Goal: Transaction & Acquisition: Obtain resource

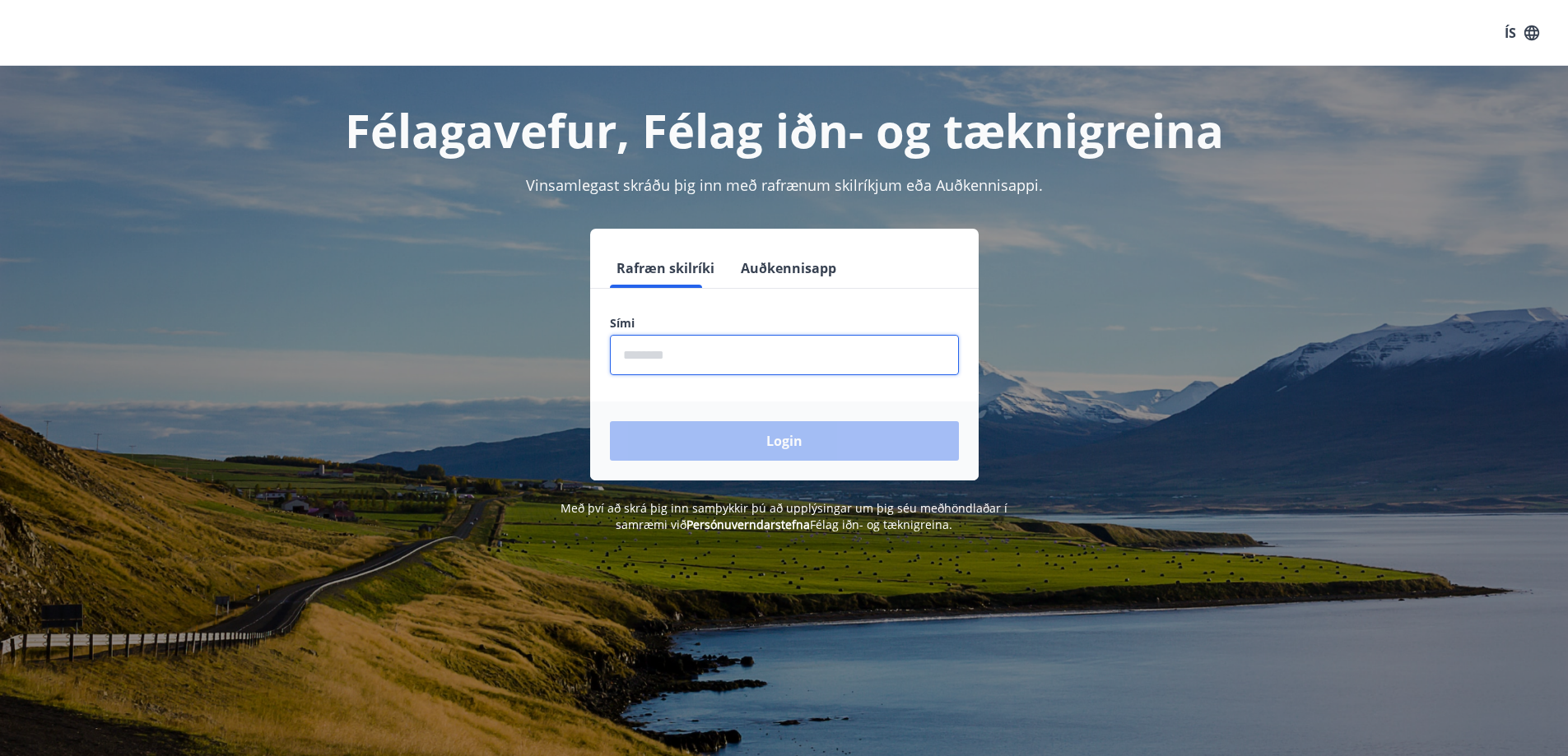
click at [683, 350] on input "phone" at bounding box center [784, 355] width 349 height 41
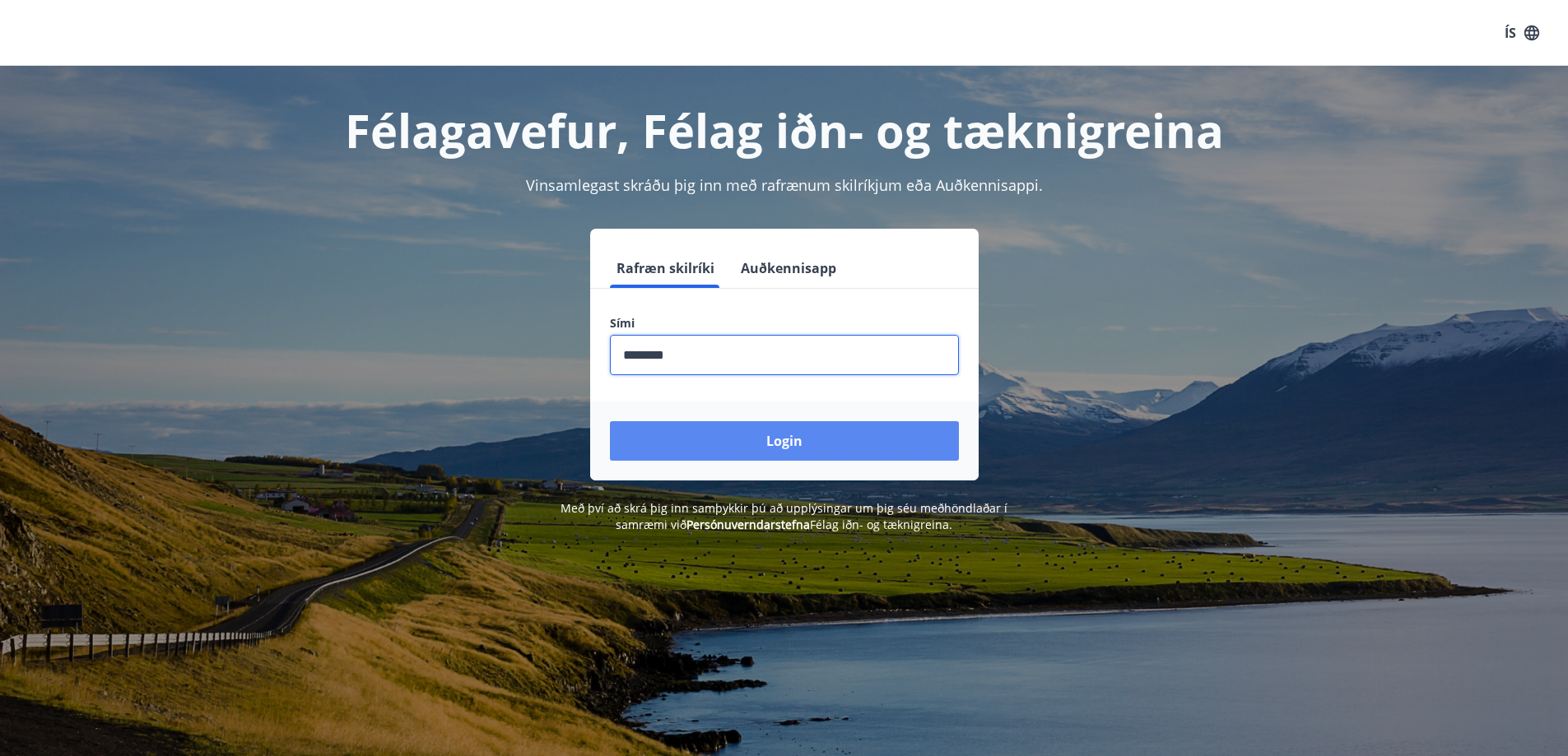
type input "********"
click at [752, 431] on button "Login" at bounding box center [784, 441] width 349 height 40
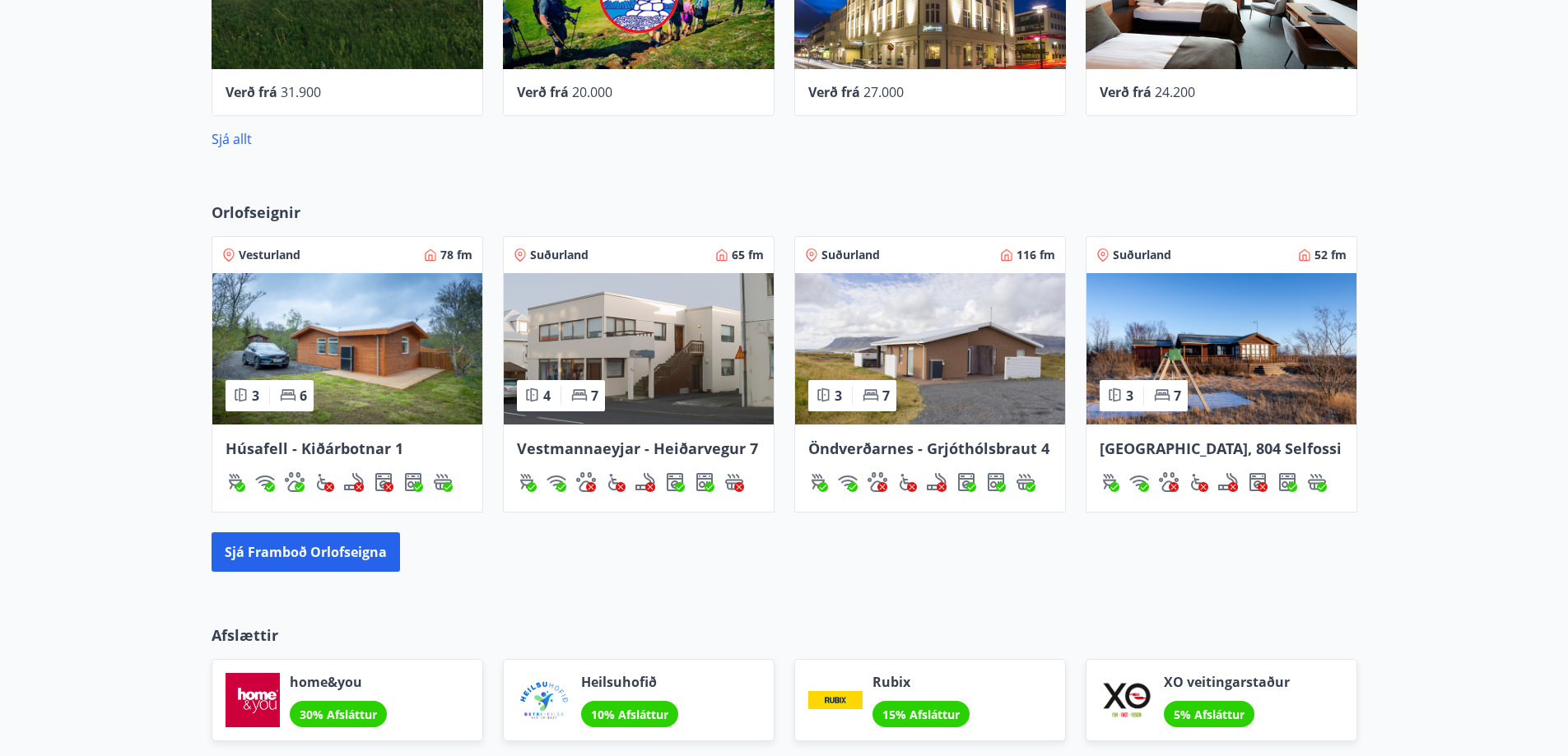
scroll to position [904, 0]
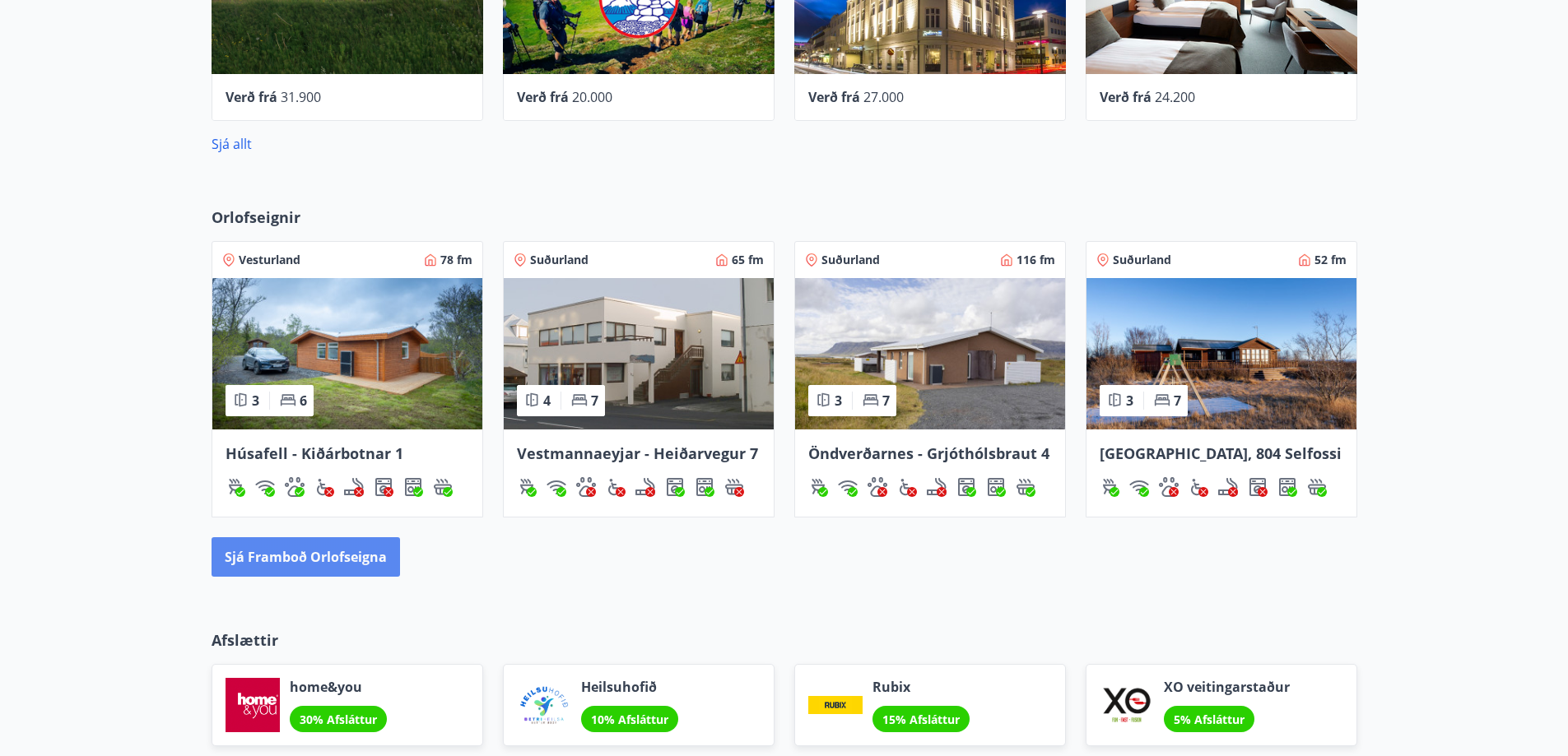
click at [283, 548] on button "Sjá framboð orlofseigna" at bounding box center [305, 557] width 189 height 40
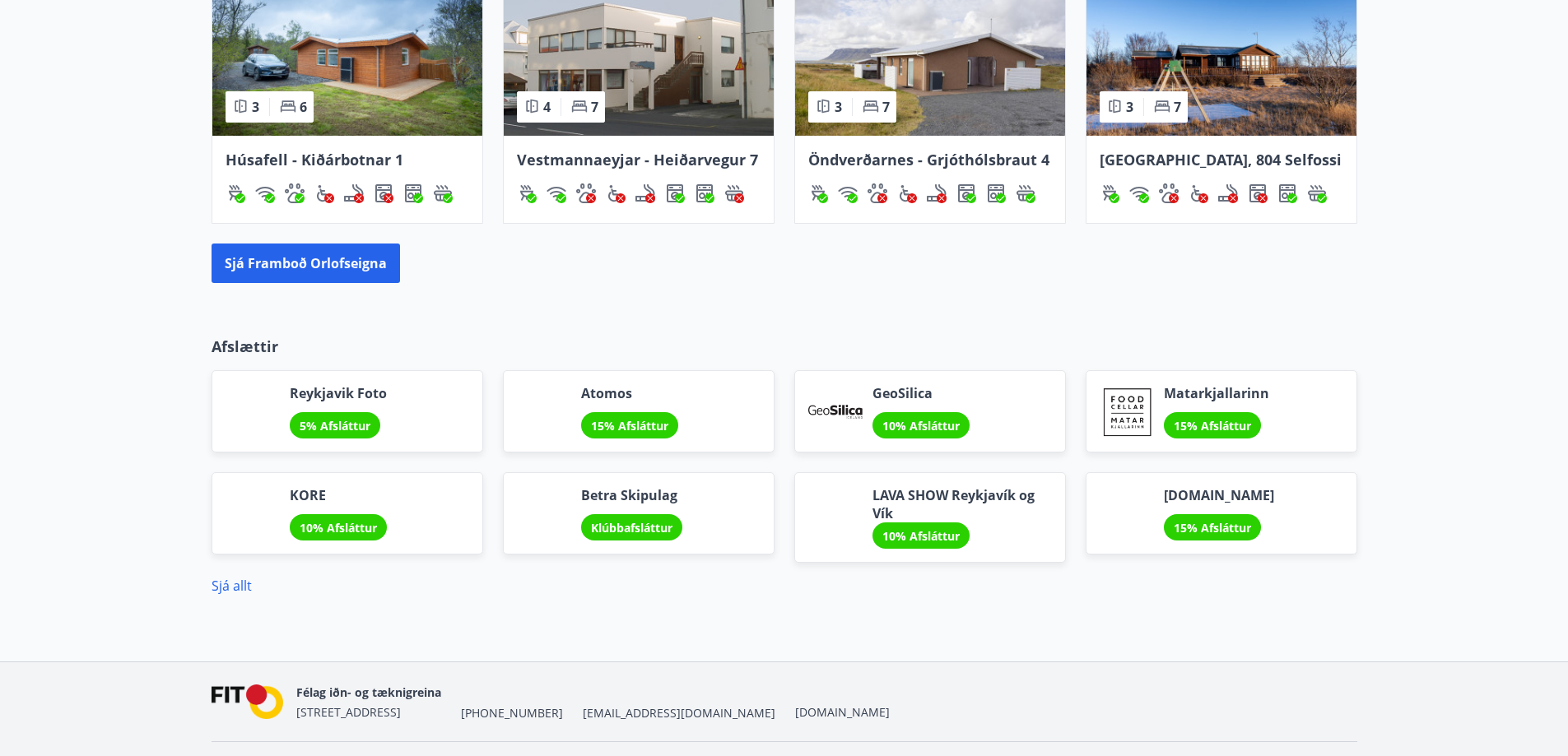
scroll to position [1241, 0]
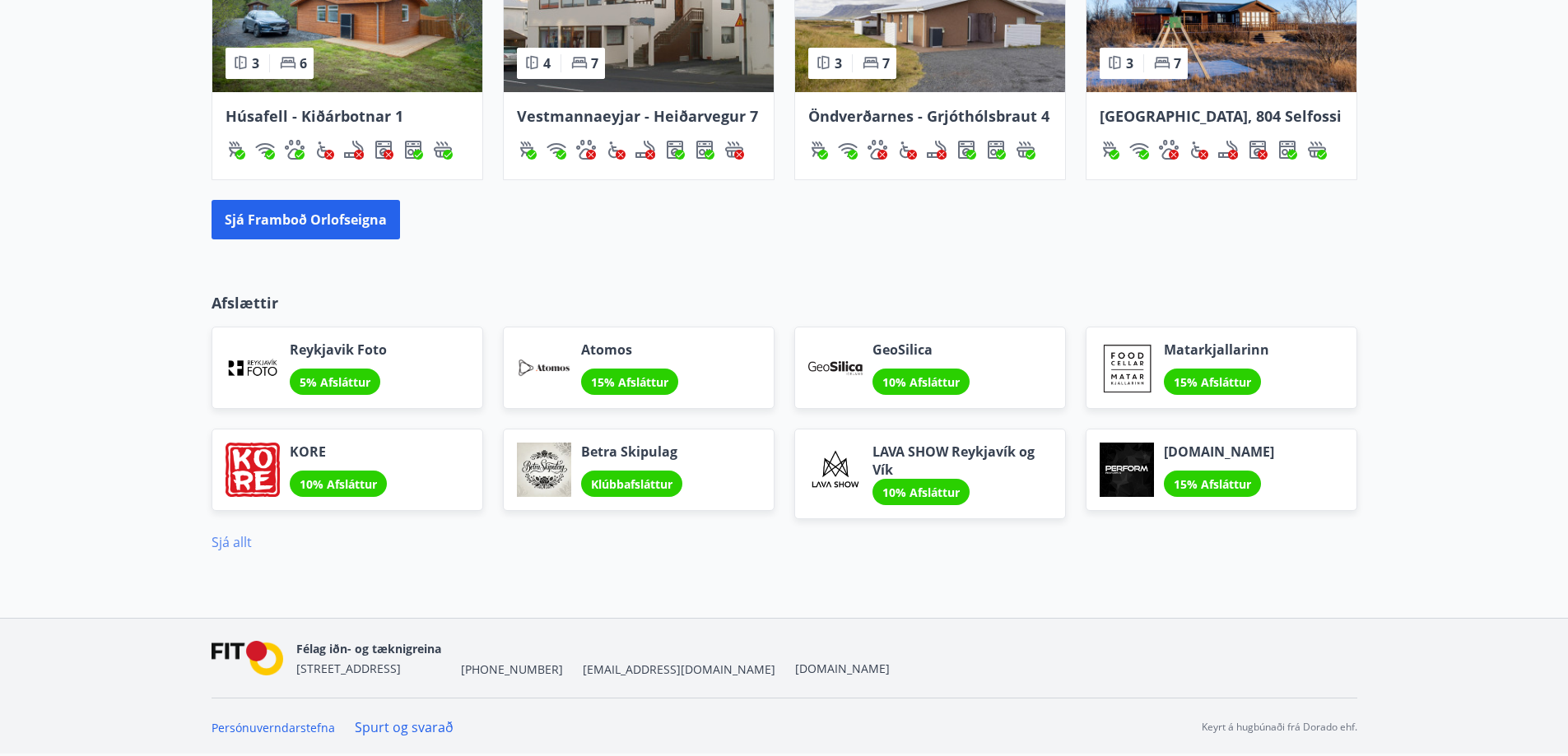
click at [228, 536] on link "Sjá allt" at bounding box center [231, 541] width 41 height 18
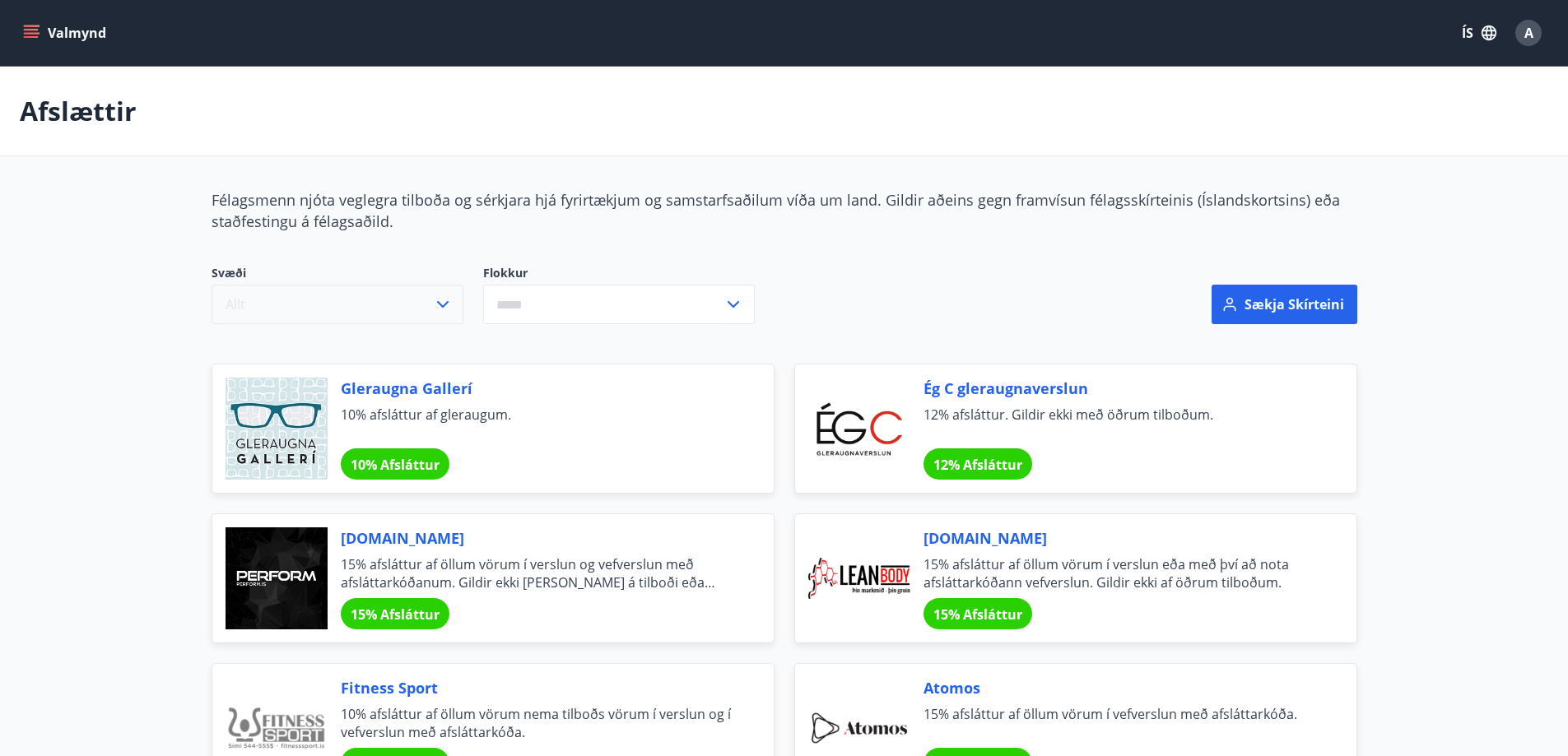
click at [316, 300] on button "Allt" at bounding box center [337, 304] width 252 height 40
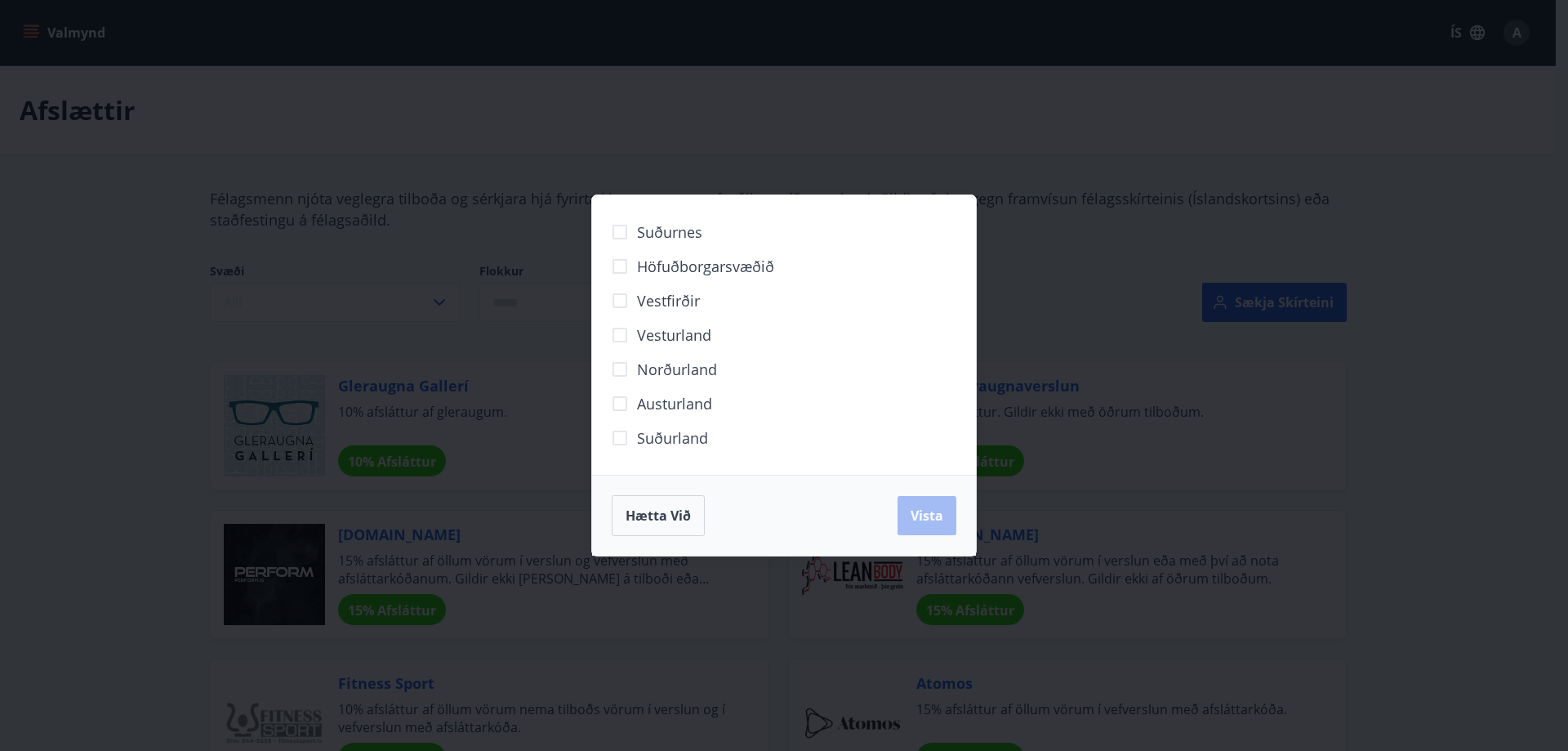
click at [494, 191] on div "Suðurnes Höfuðborgarsvæðið [GEOGRAPHIC_DATA] [GEOGRAPHIC_DATA] Norðurland [GEOG…" at bounding box center [784, 376] width 1568 height 751
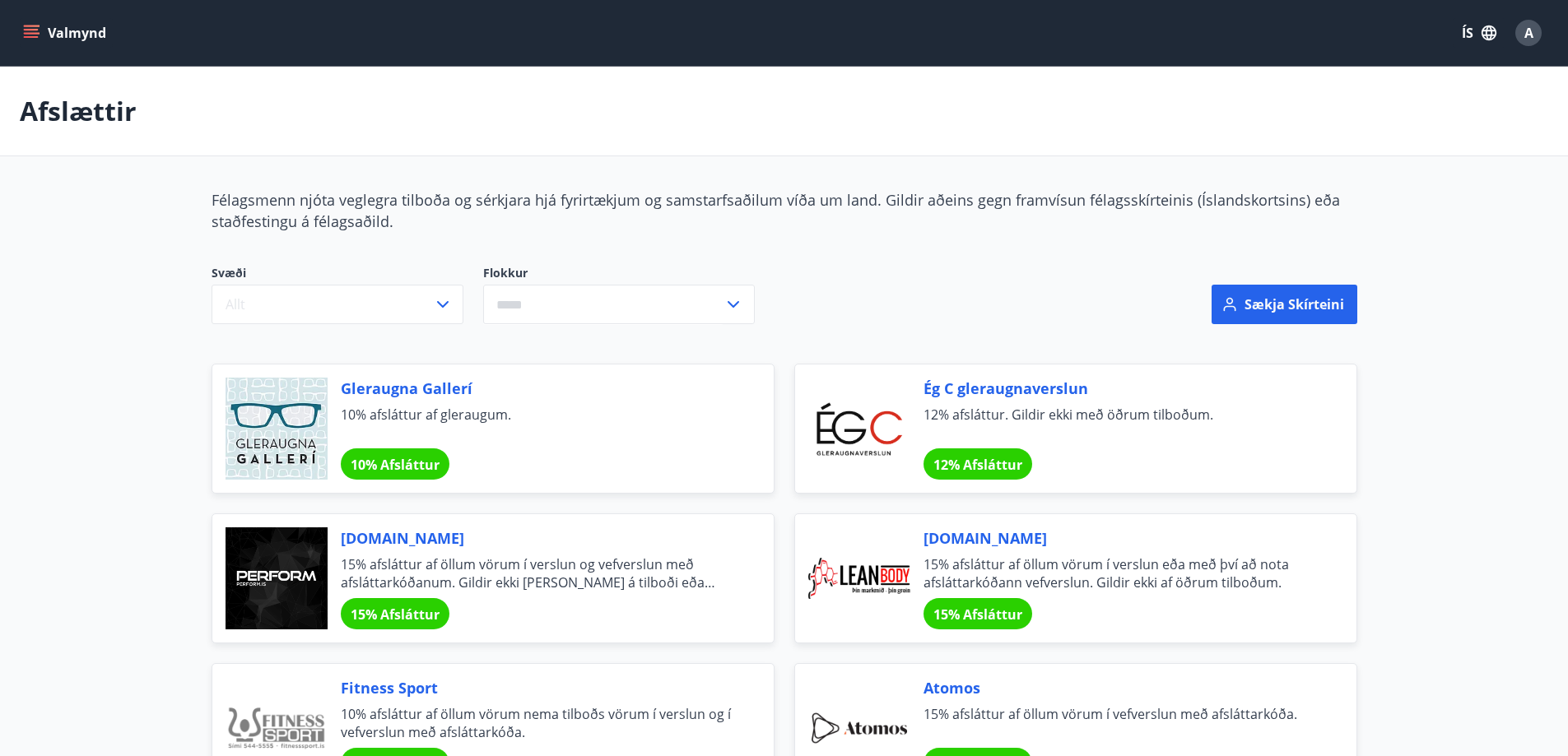
click at [35, 24] on button "Valmynd" at bounding box center [66, 33] width 93 height 29
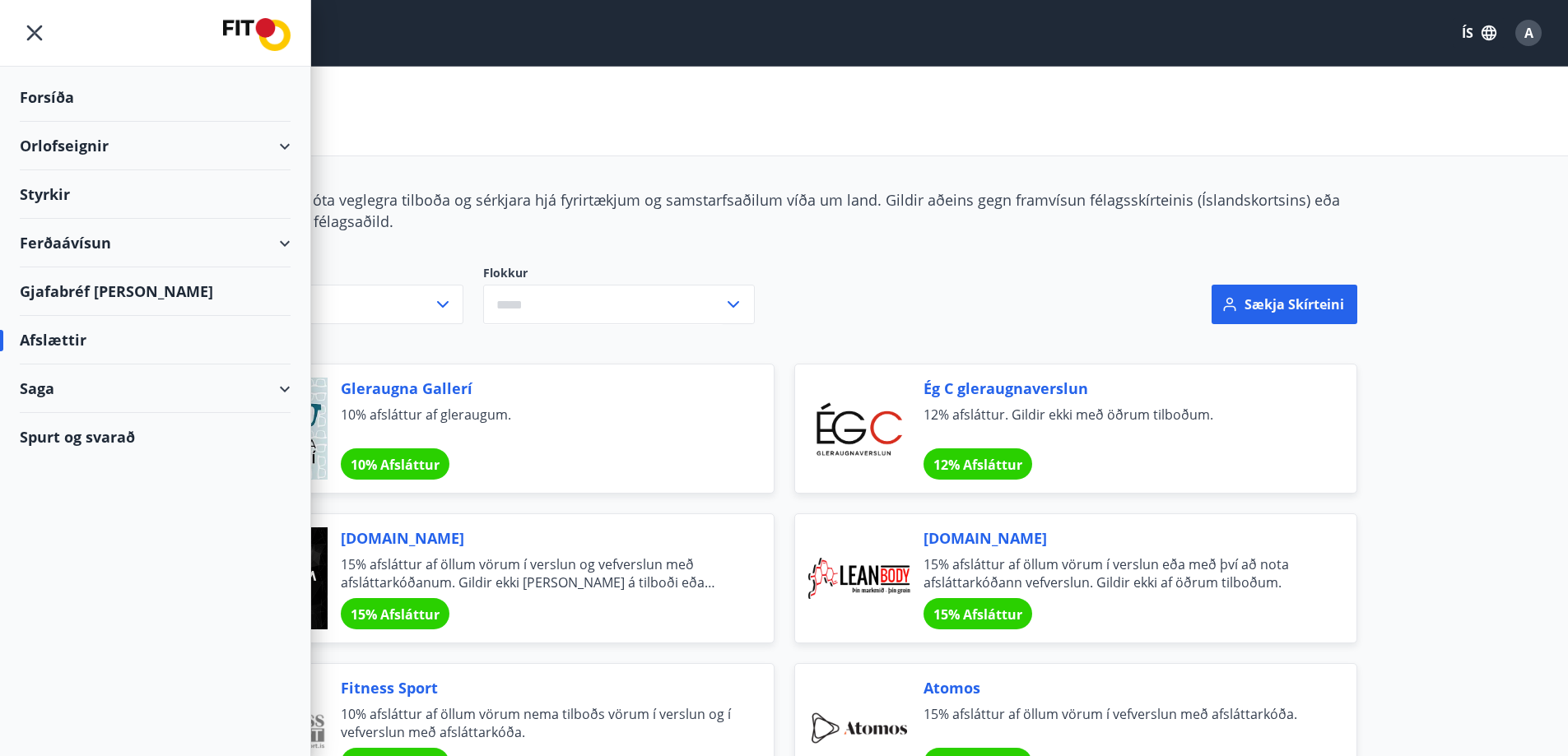
click at [63, 293] on div "Gjafabréf [PERSON_NAME]" at bounding box center [155, 292] width 271 height 48
